Goal: Find specific page/section: Find specific page/section

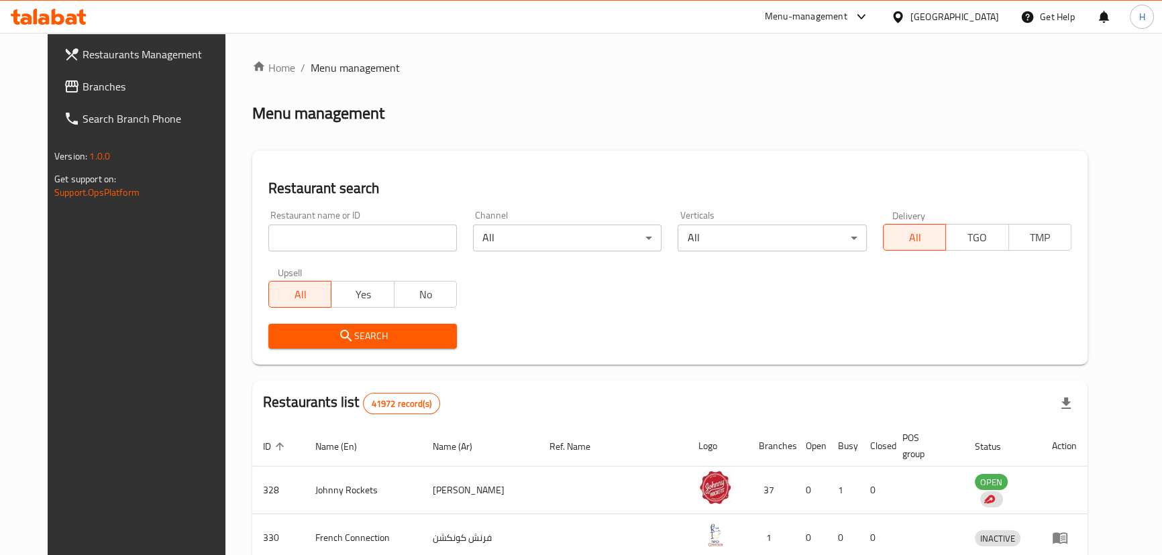
drag, startPoint x: 0, startPoint y: 0, endPoint x: 50, endPoint y: 80, distance: 94.3
click at [83, 80] on span "Branches" at bounding box center [157, 86] width 148 height 16
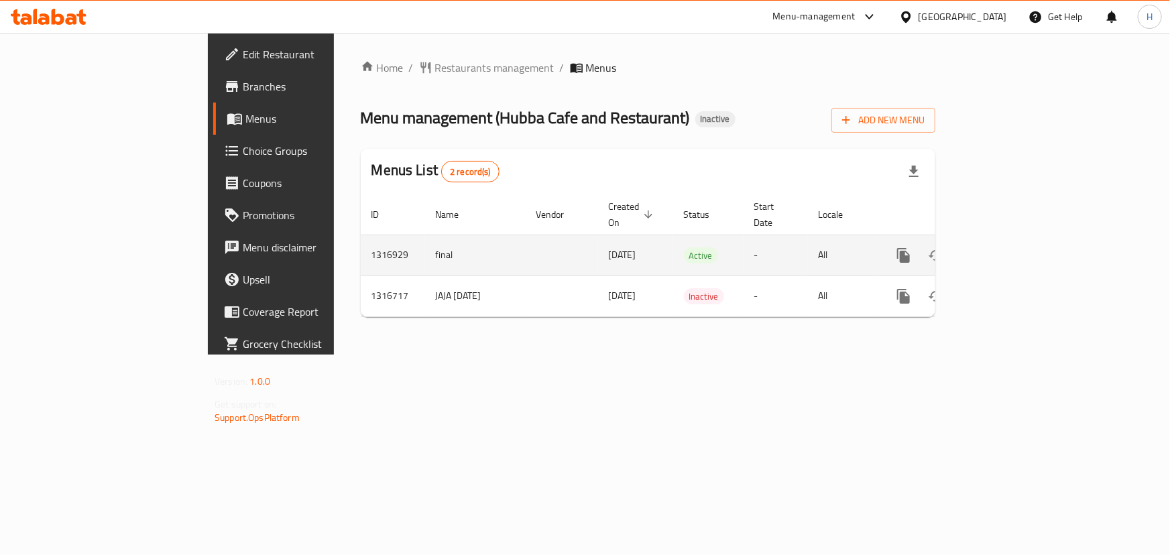
click at [1009, 248] on icon "enhanced table" at bounding box center [1001, 256] width 16 height 16
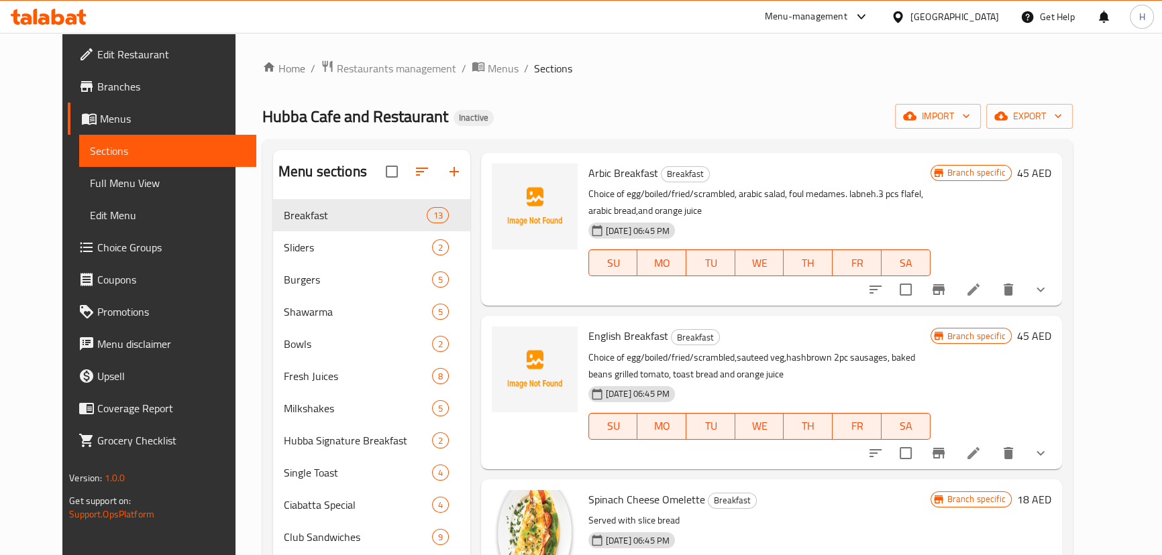
scroll to position [977, 0]
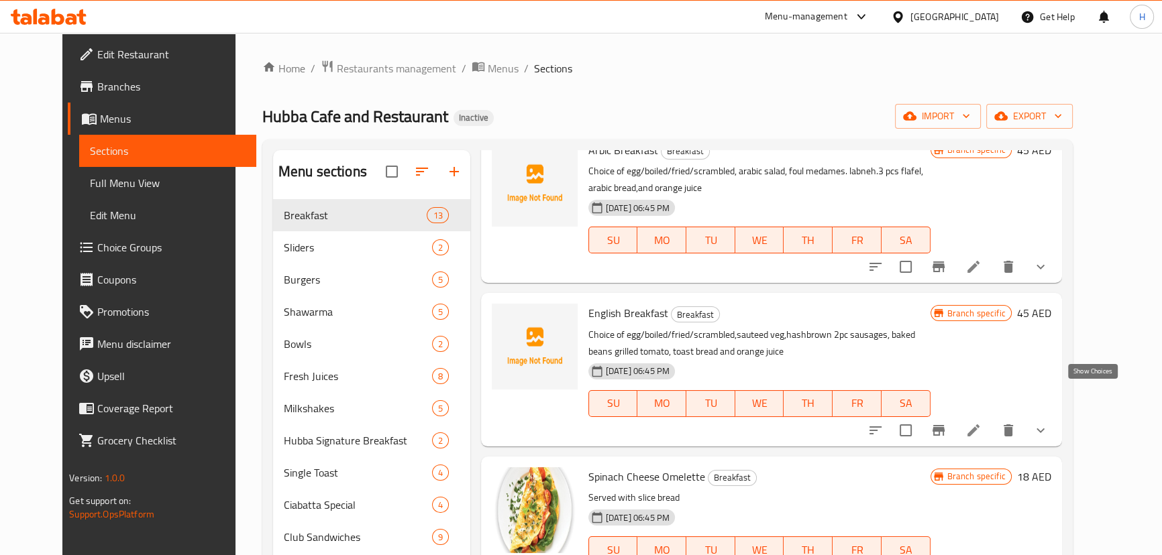
click at [1048, 423] on icon "show more" at bounding box center [1040, 431] width 16 height 16
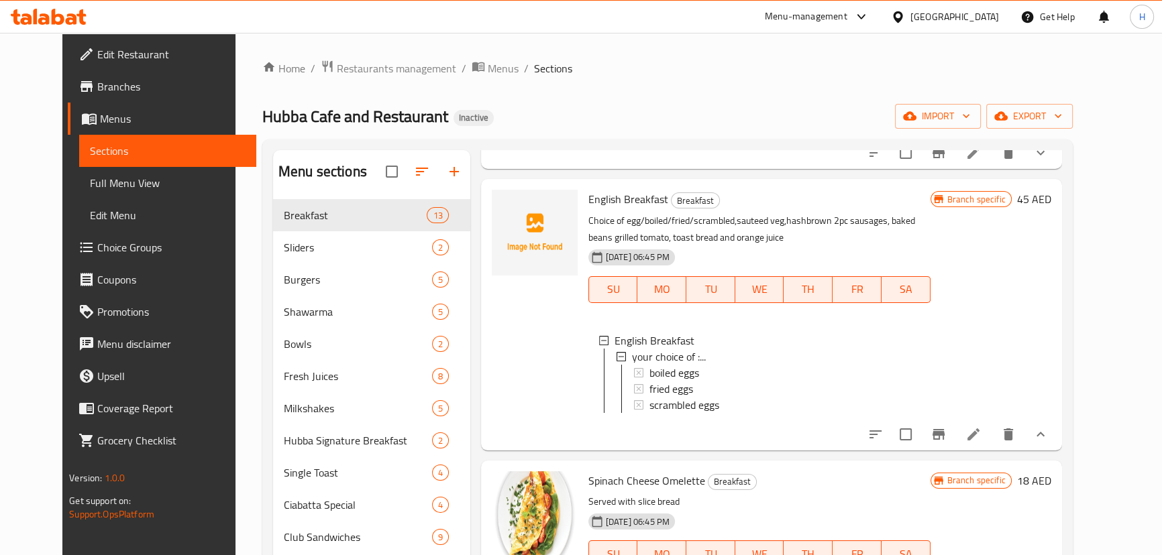
scroll to position [1099, 0]
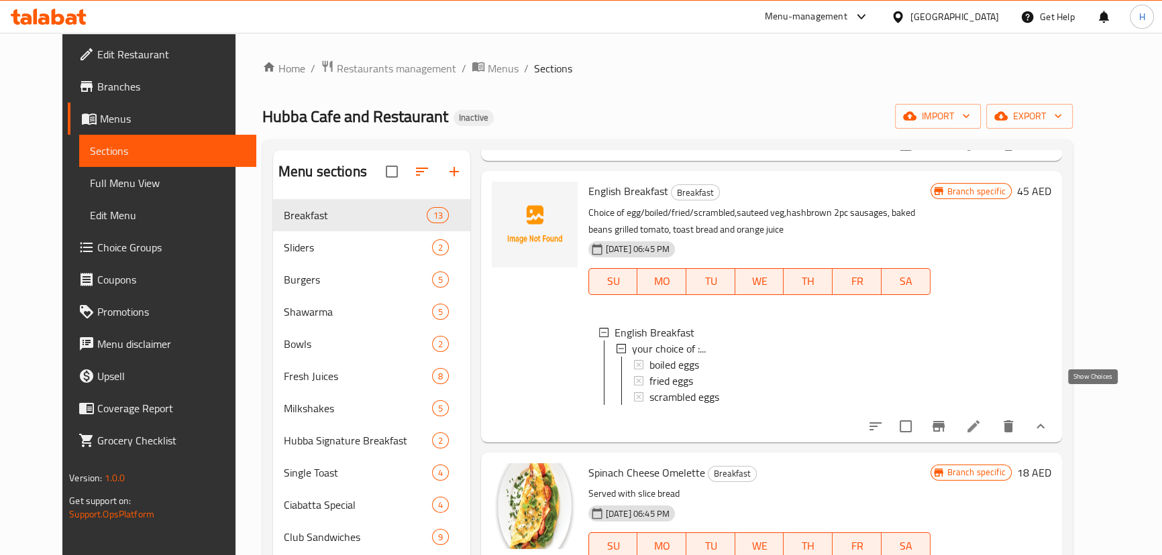
click at [1044, 424] on icon "show more" at bounding box center [1040, 426] width 8 height 5
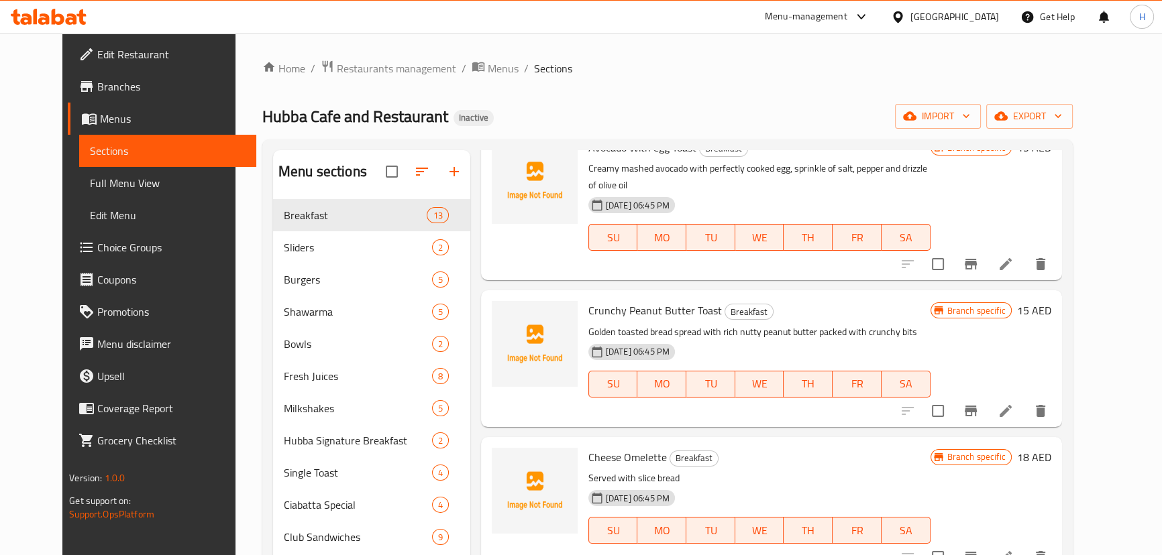
scroll to position [0, 0]
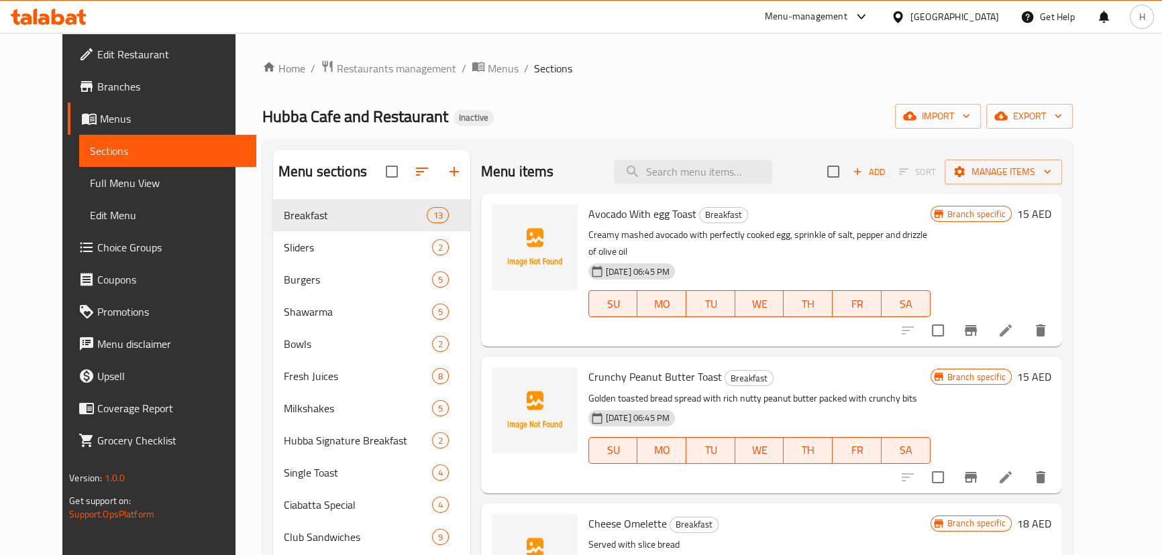
click at [64, 17] on icon at bounding box center [49, 17] width 76 height 16
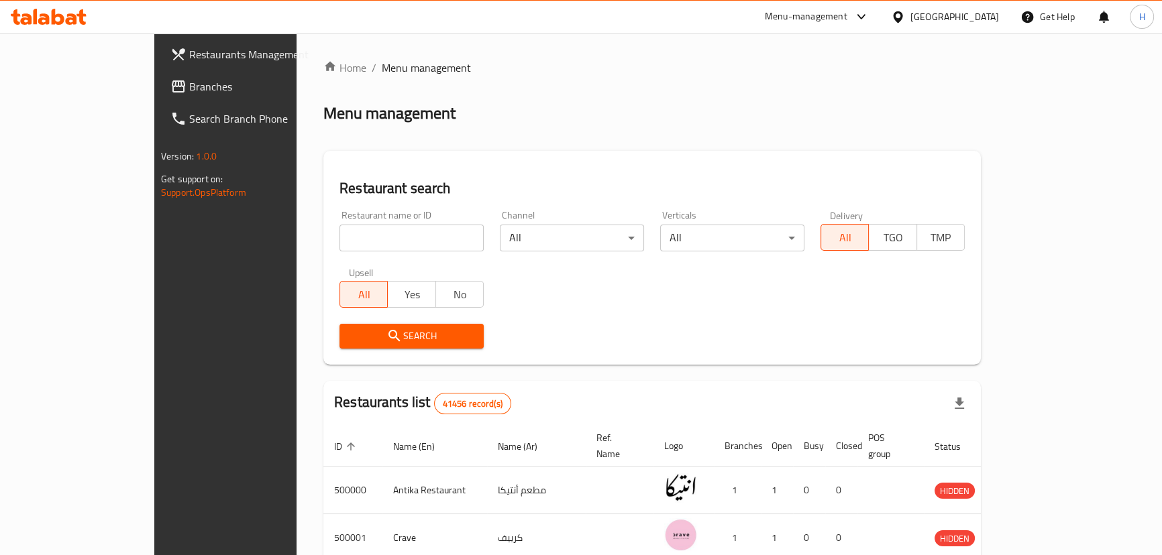
click at [160, 72] on link "Branches" at bounding box center [254, 86] width 188 height 32
